Goal: Task Accomplishment & Management: Complete application form

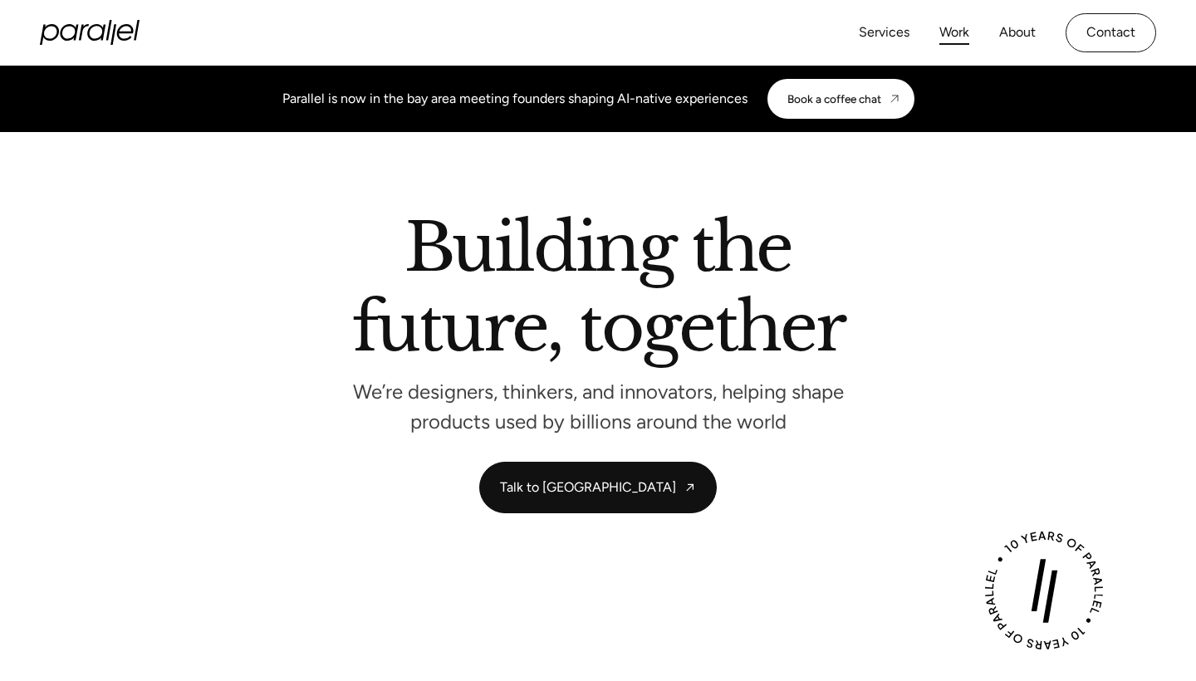
click at [954, 26] on link "Work" at bounding box center [954, 33] width 30 height 24
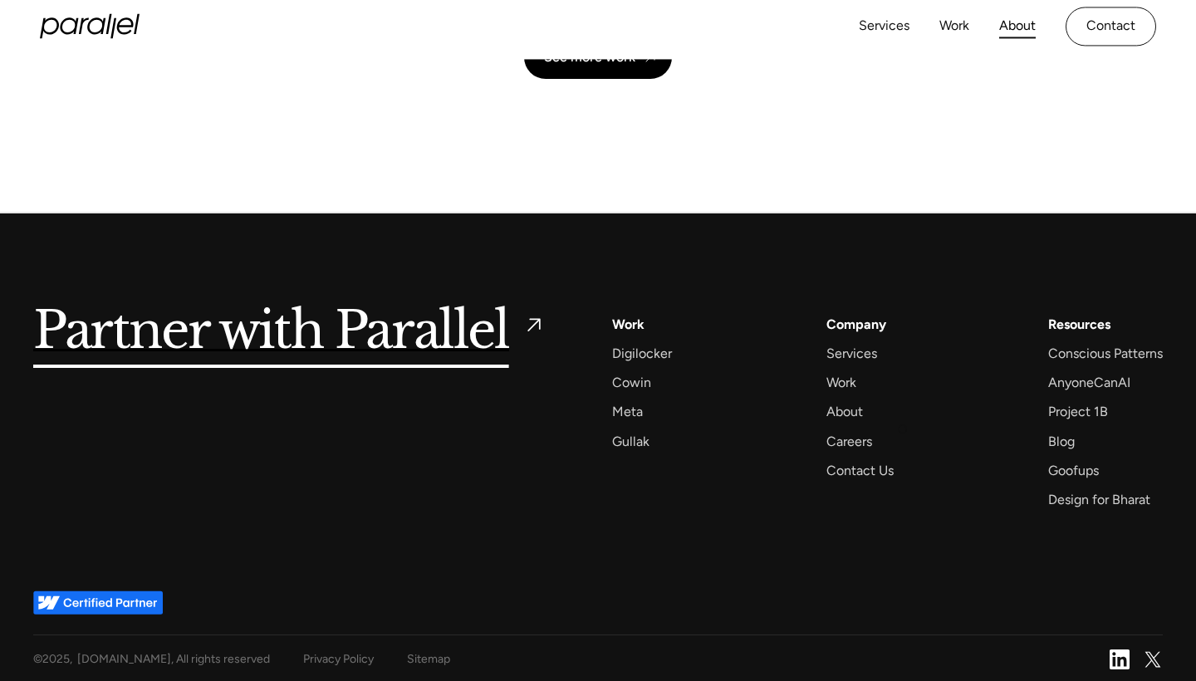
scroll to position [3921, 0]
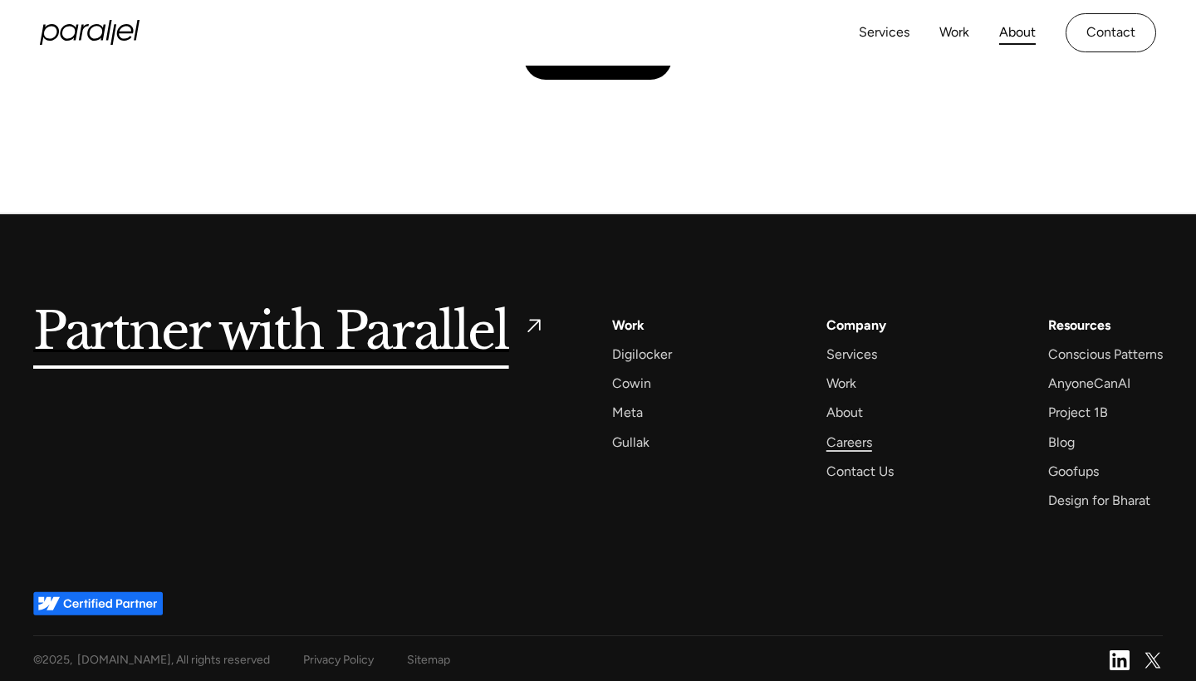
click at [855, 437] on div "Careers" at bounding box center [849, 442] width 46 height 22
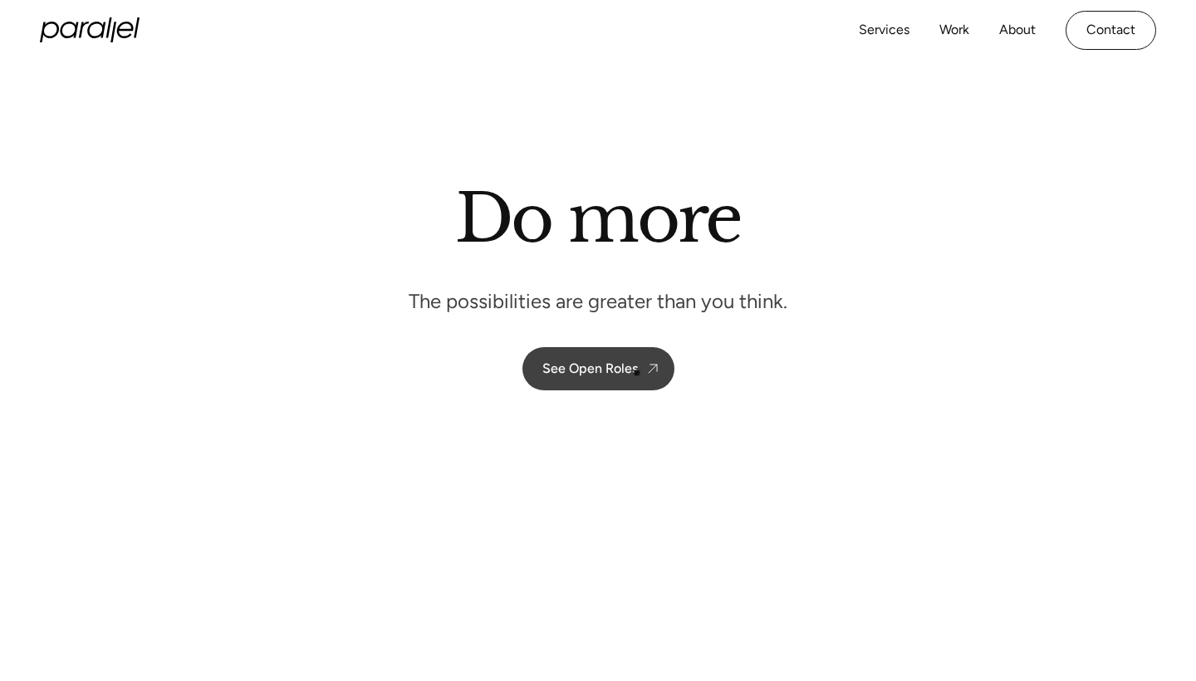
click at [634, 371] on div "See Open Roles" at bounding box center [590, 368] width 96 height 16
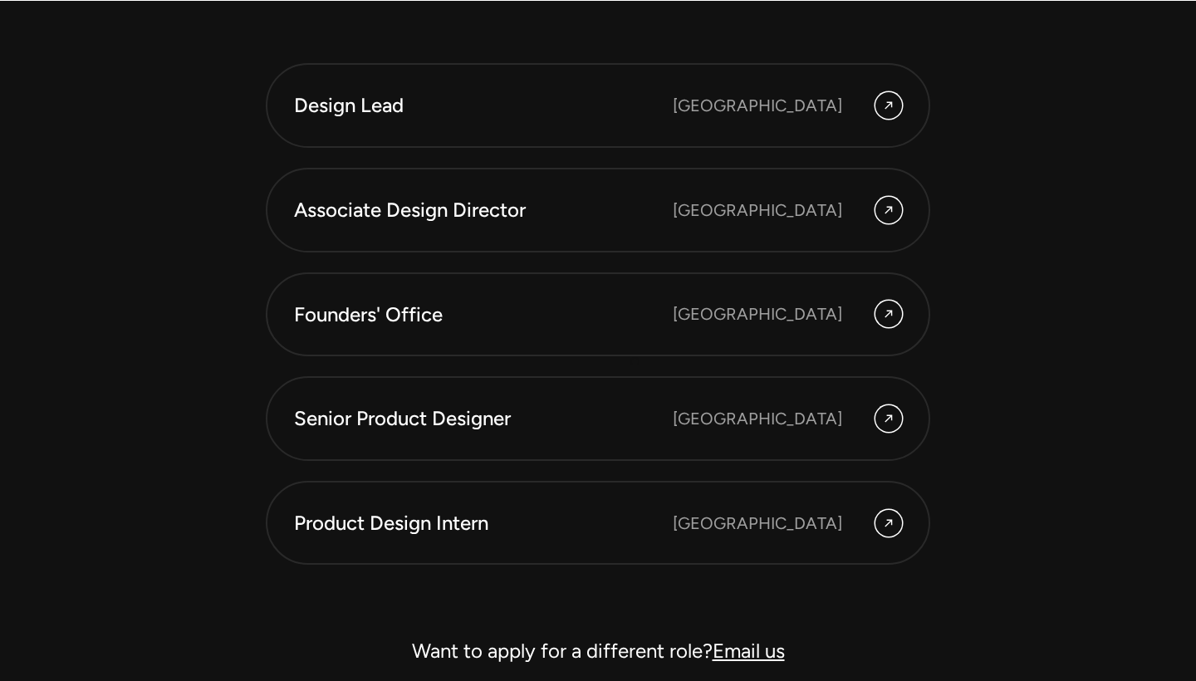
scroll to position [4542, 0]
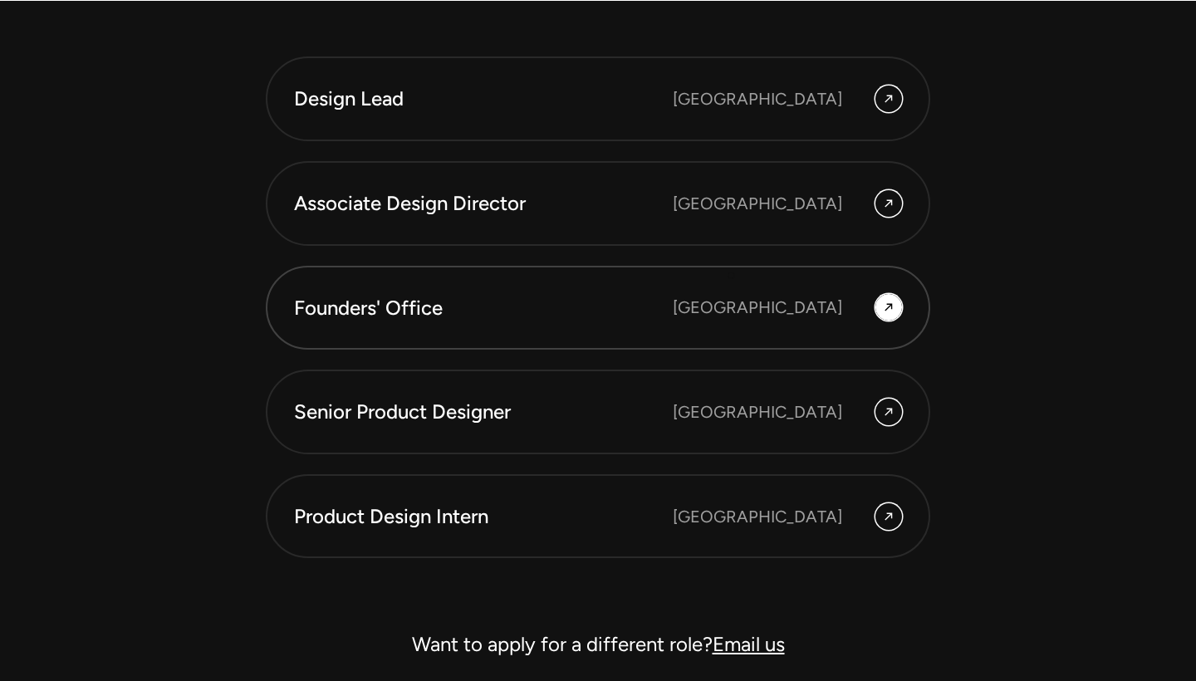
click at [732, 276] on link "Founders' Office Bengaluru" at bounding box center [598, 308] width 664 height 85
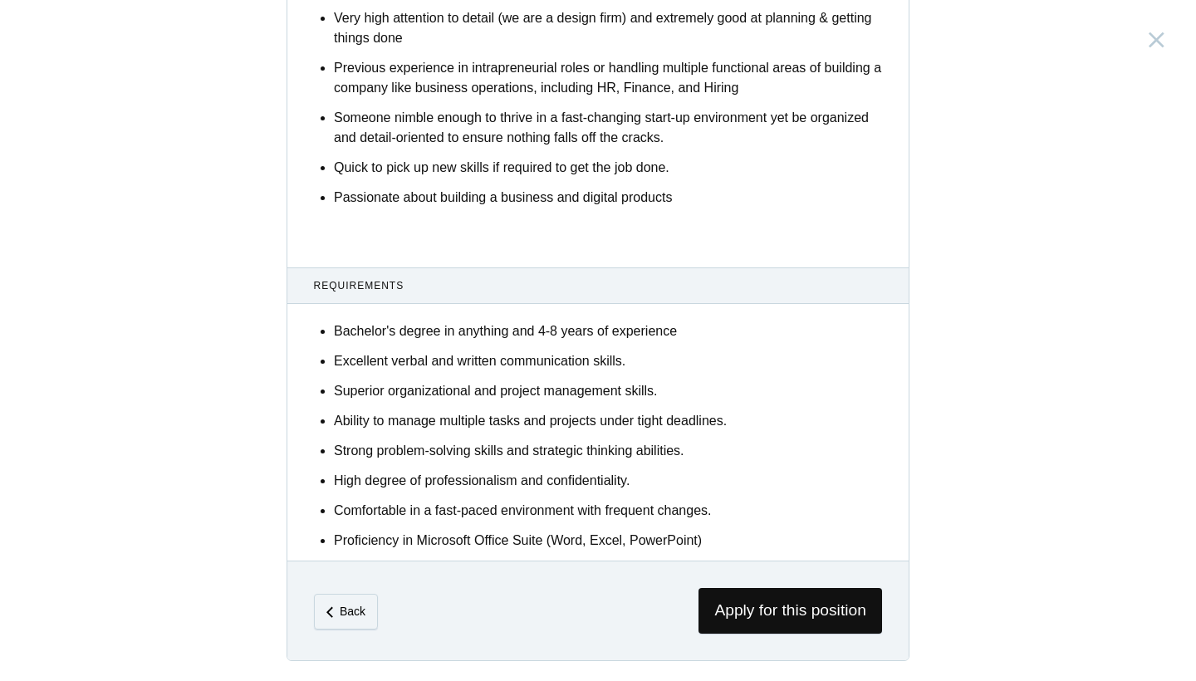
scroll to position [905, 0]
click at [786, 608] on span "Apply for this position" at bounding box center [790, 612] width 184 height 46
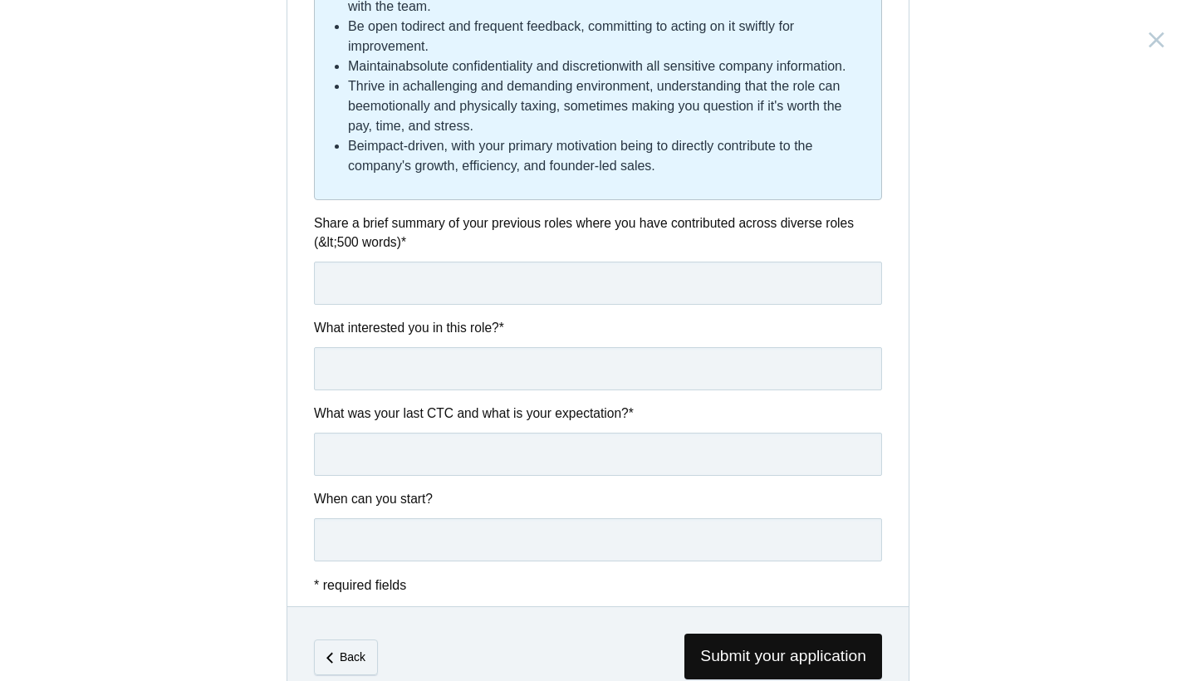
scroll to position [838, 0]
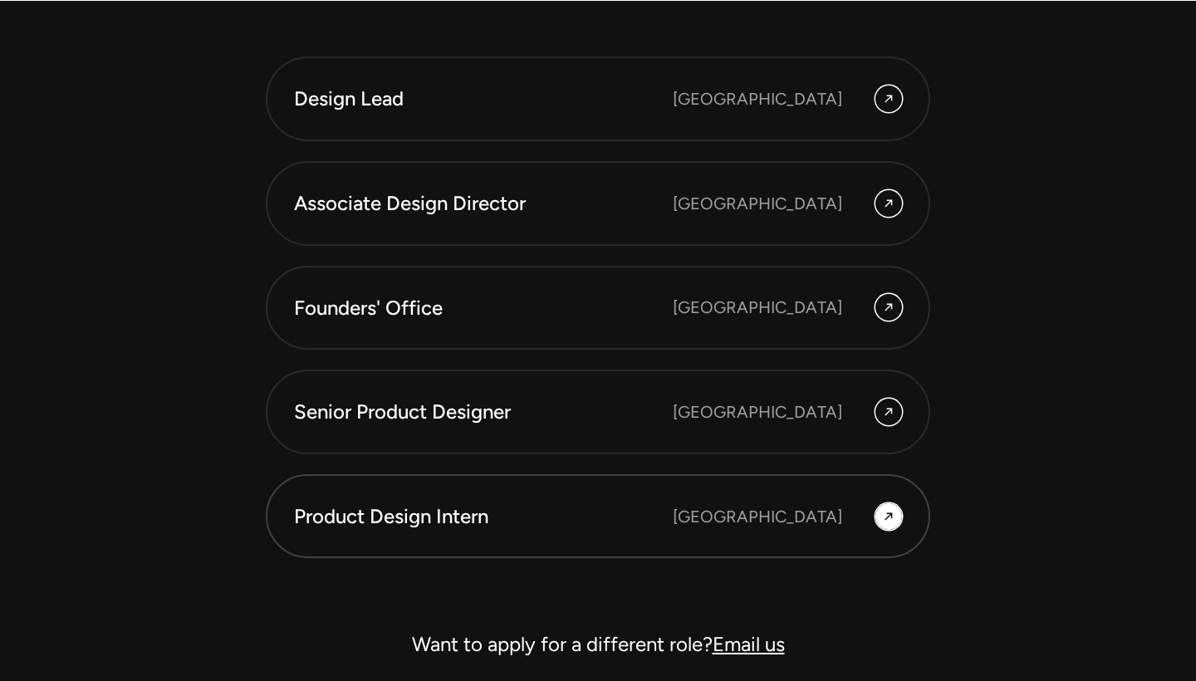
click at [770, 507] on div "Bangalore" at bounding box center [757, 516] width 169 height 25
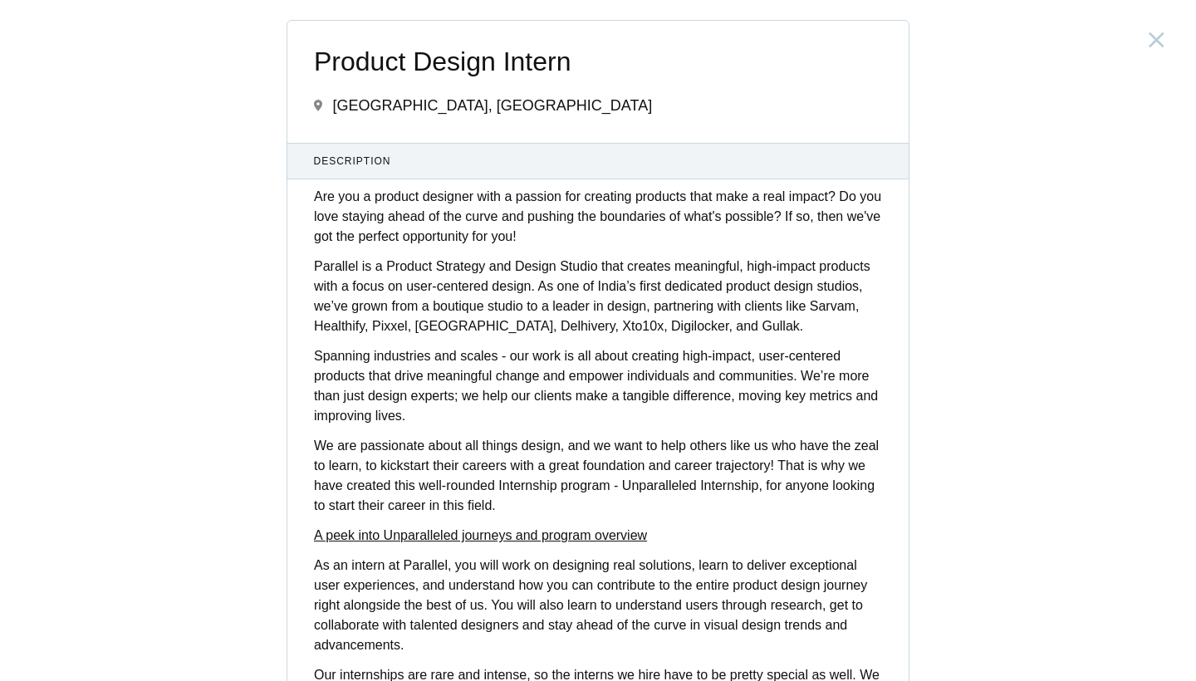
scroll to position [-1, 0]
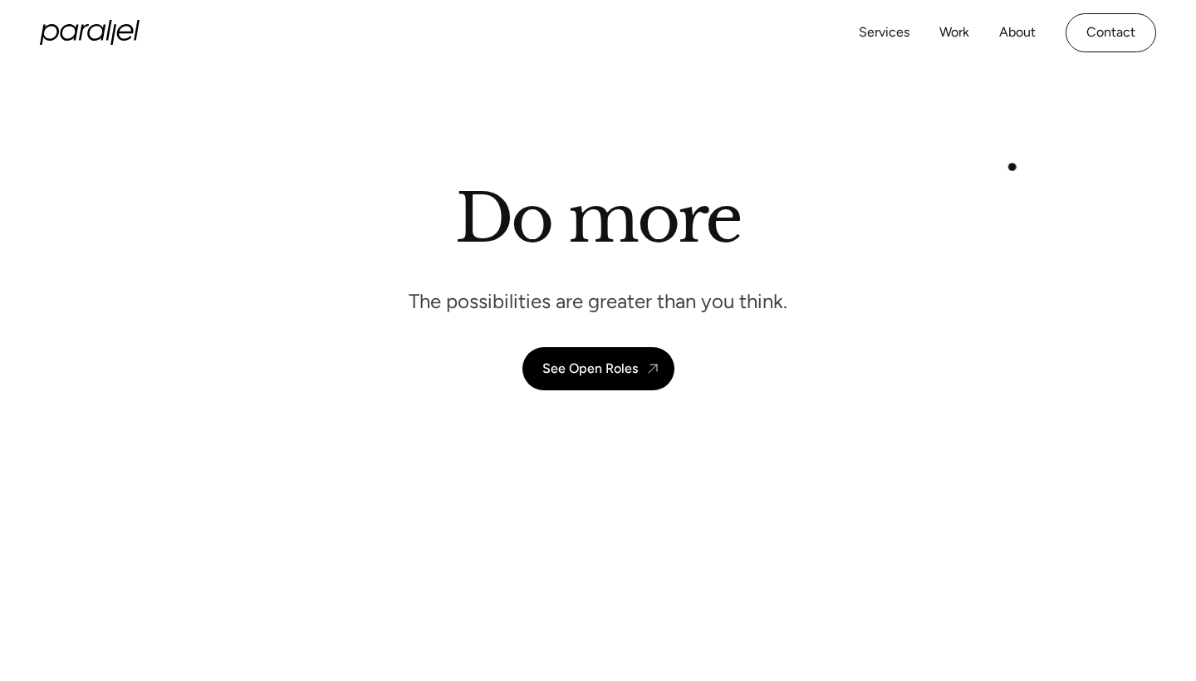
scroll to position [8, 0]
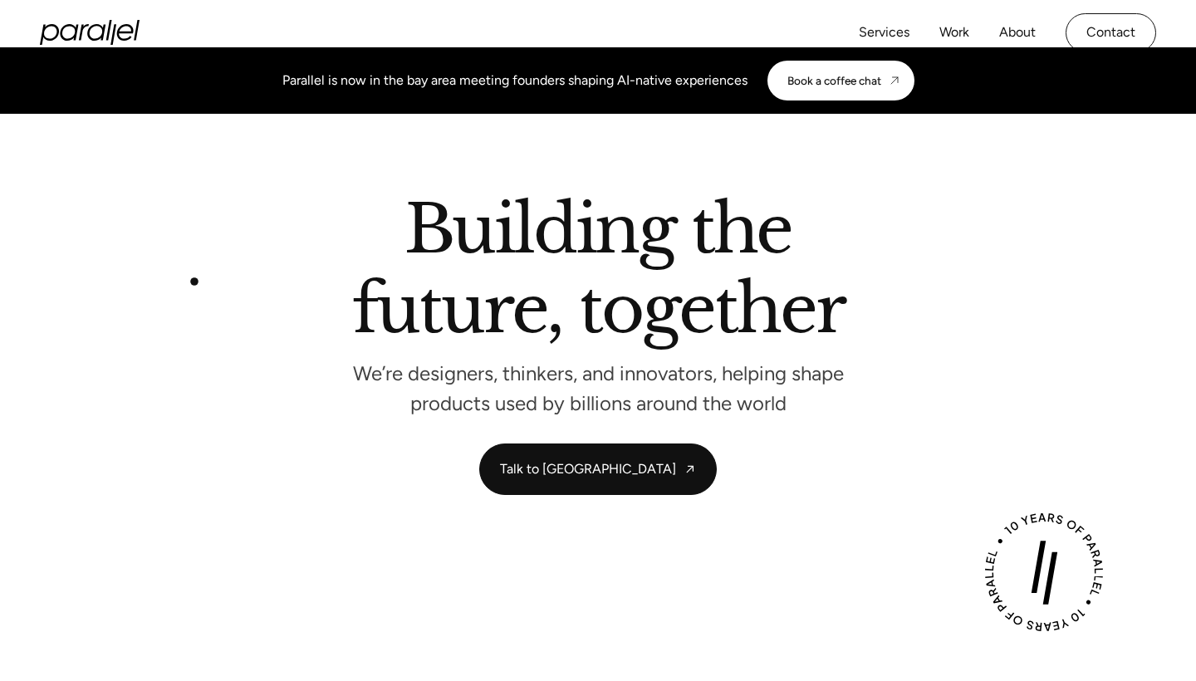
scroll to position [18, 0]
